Goal: Navigation & Orientation: Find specific page/section

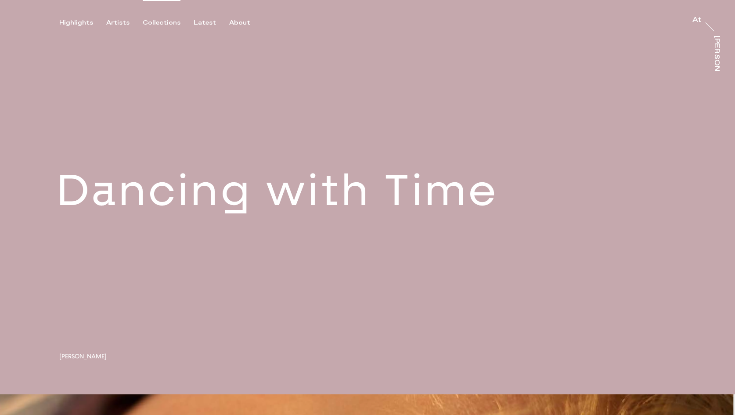
click at [162, 23] on div "Collections" at bounding box center [162, 23] width 38 height 8
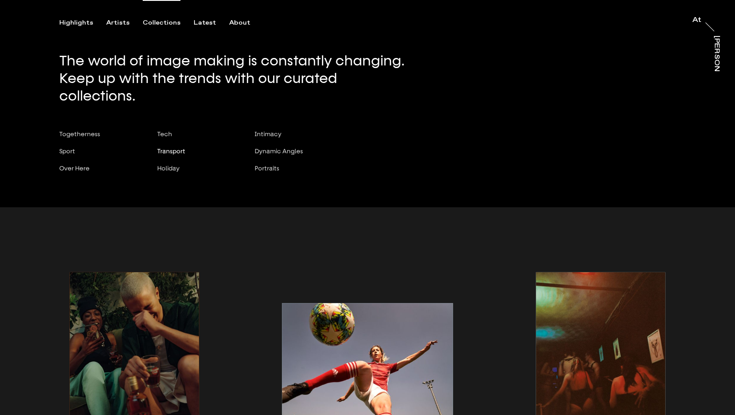
click at [172, 148] on span "Transport" at bounding box center [171, 151] width 28 height 7
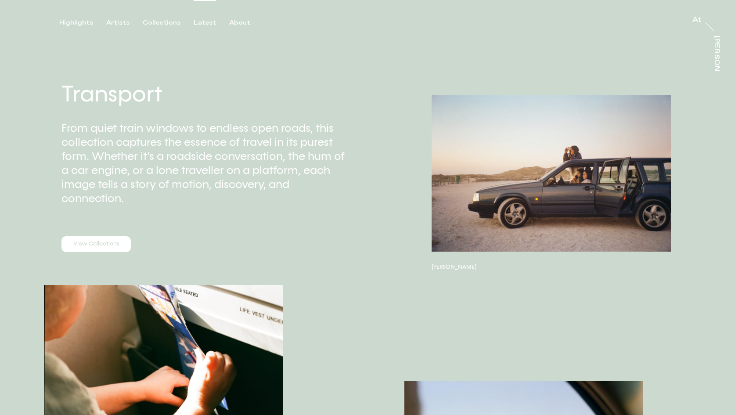
click at [206, 24] on div "Latest" at bounding box center [205, 23] width 22 height 8
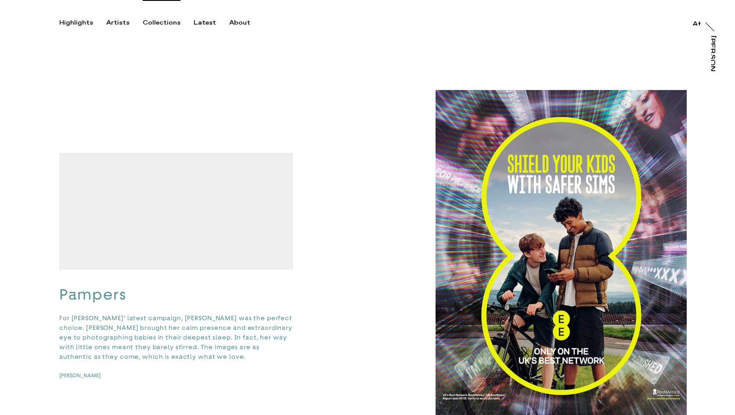
click at [162, 24] on div "Collections" at bounding box center [162, 23] width 38 height 8
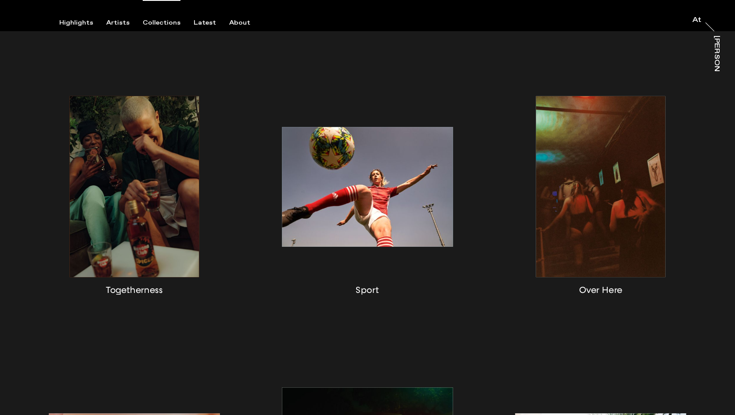
scroll to position [213, 0]
